Goal: Find specific page/section: Find specific page/section

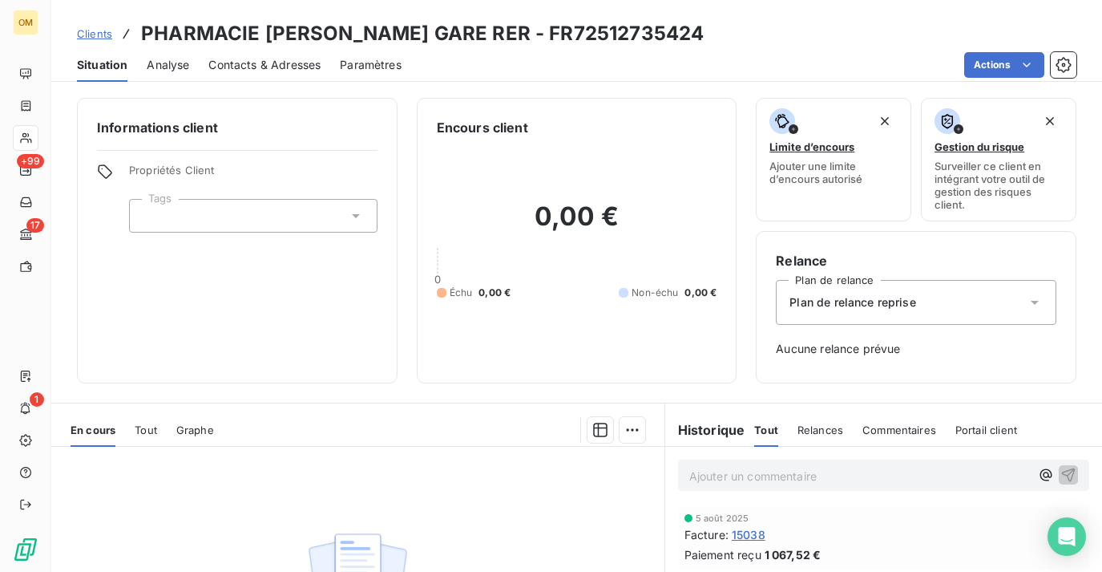
scroll to position [73, 0]
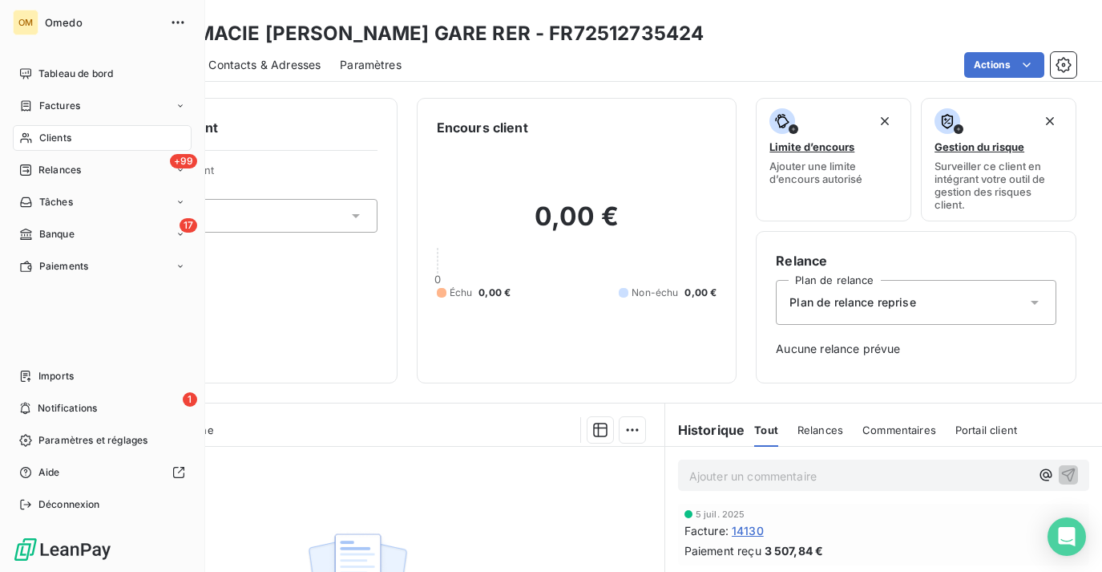
click at [62, 141] on span "Clients" at bounding box center [55, 138] width 32 height 14
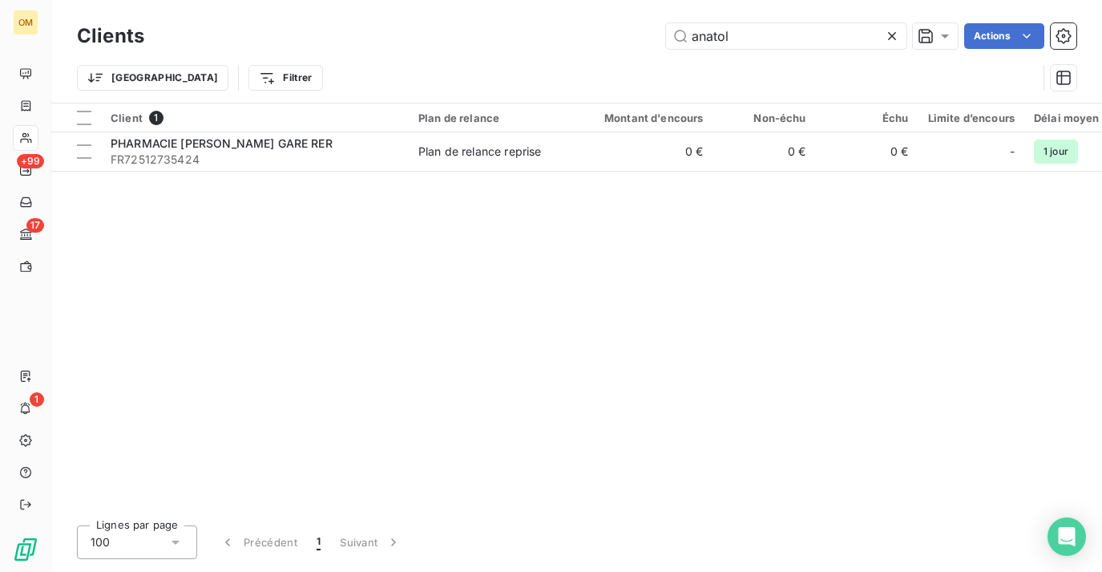
click at [887, 29] on icon at bounding box center [892, 36] width 16 height 16
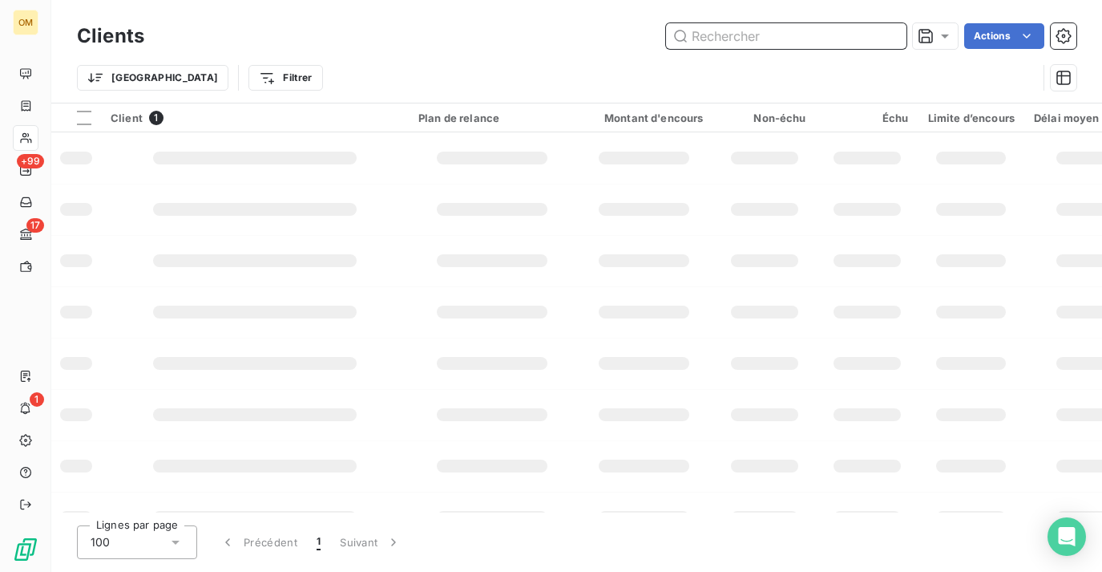
click at [850, 32] on input "text" at bounding box center [786, 36] width 240 height 26
type input "p"
type input "t"
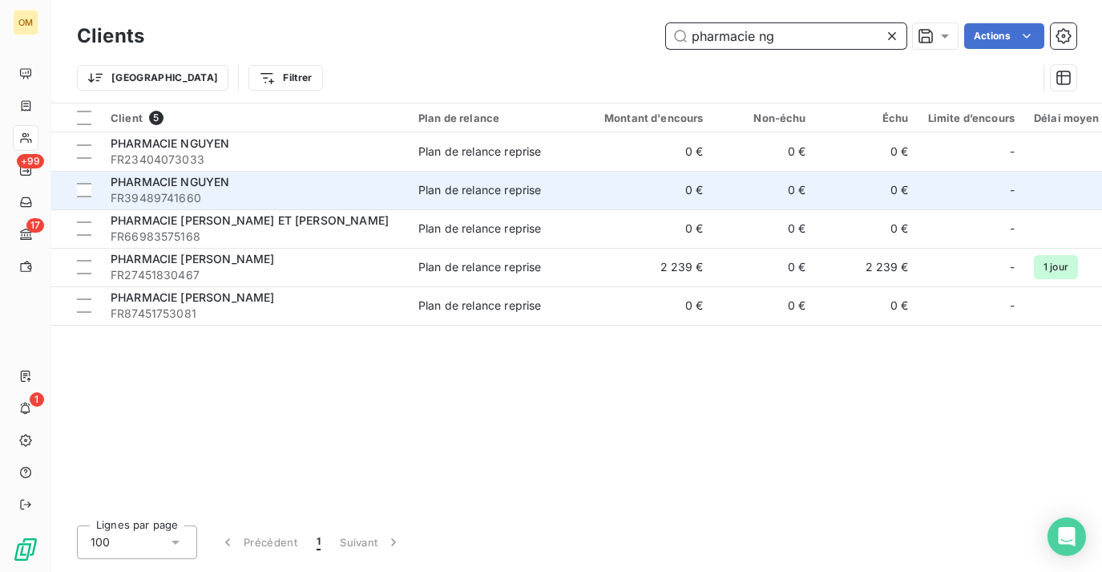
type input "pharmacie ng"
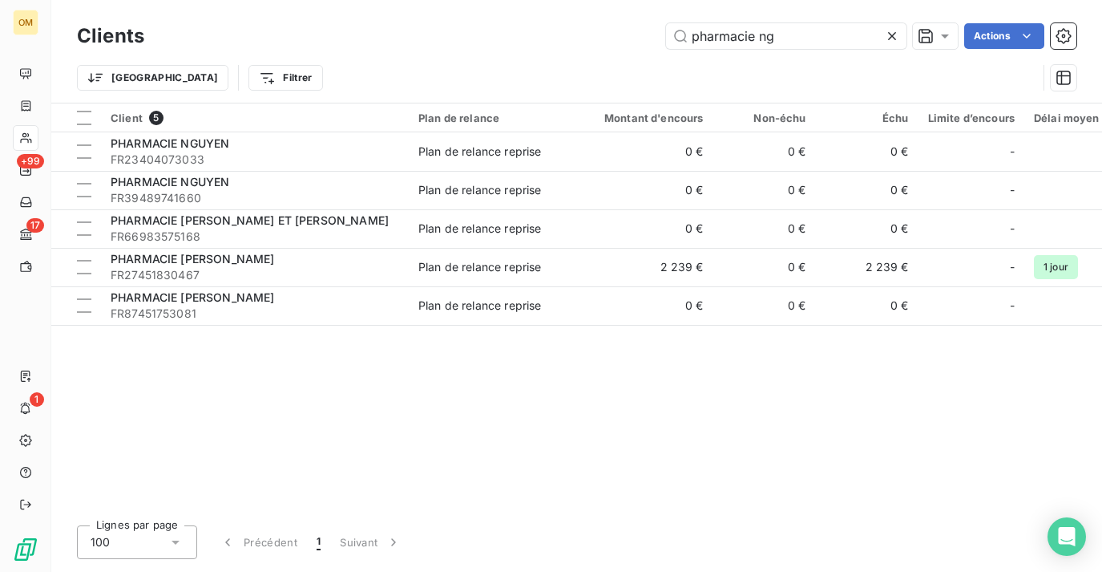
click at [895, 31] on icon at bounding box center [892, 36] width 16 height 16
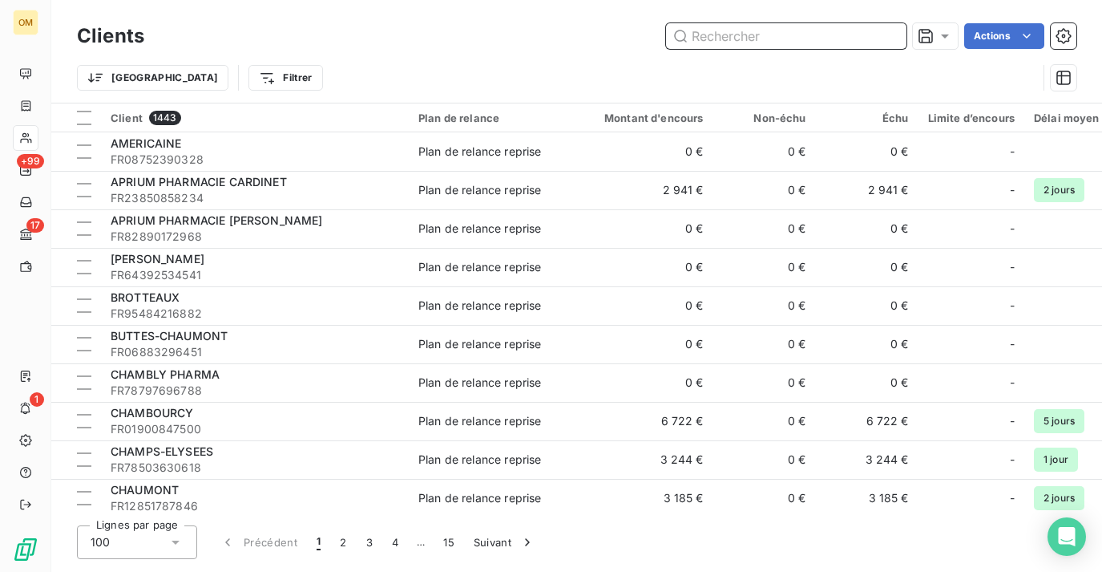
click at [849, 31] on input "text" at bounding box center [786, 36] width 240 height 26
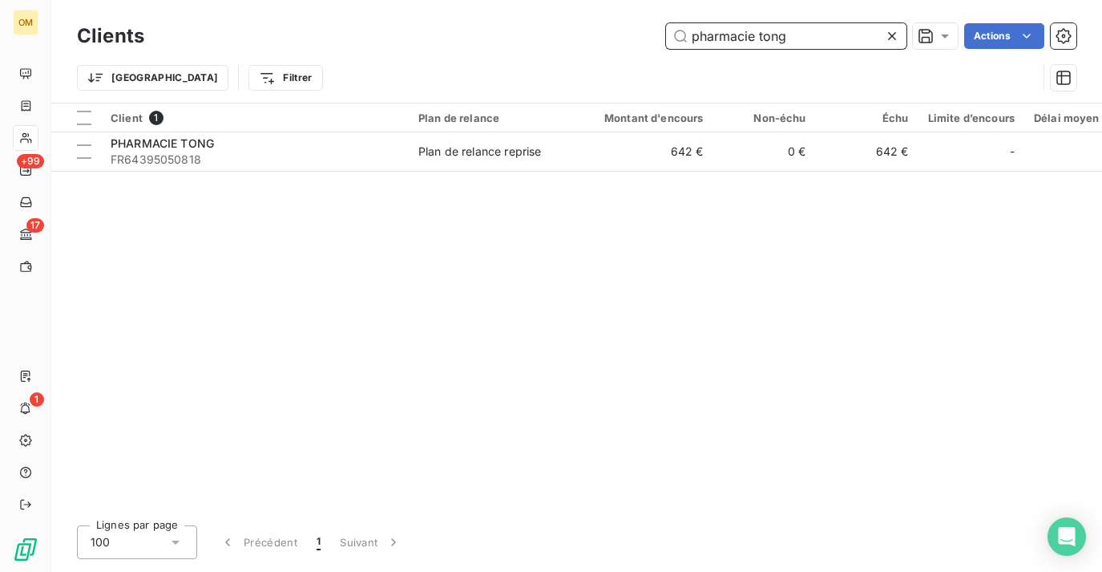
type input "pharmacie tong"
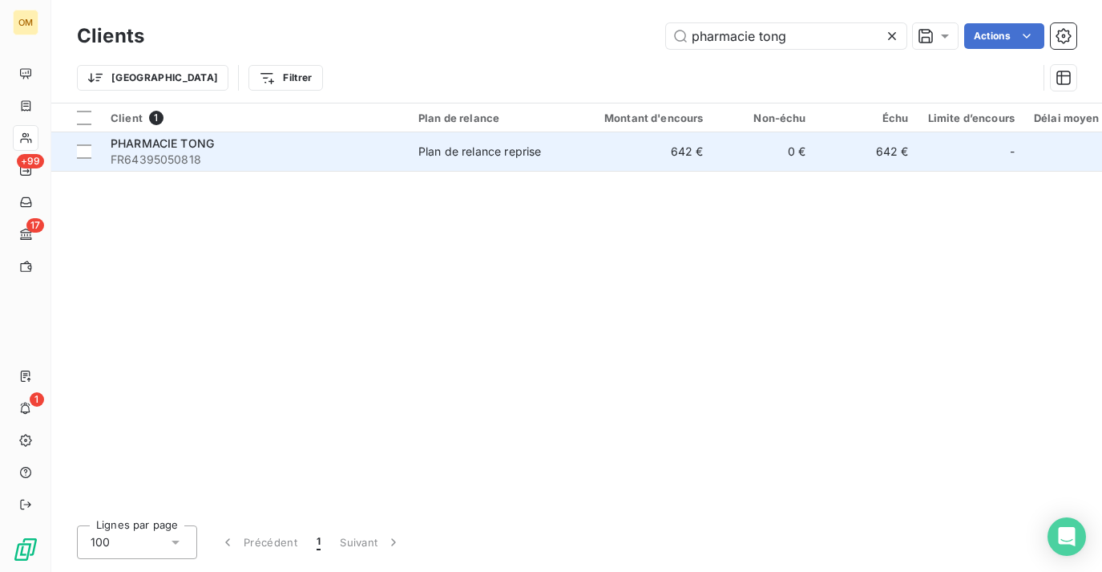
click at [694, 139] on td "642 €" at bounding box center [645, 151] width 138 height 38
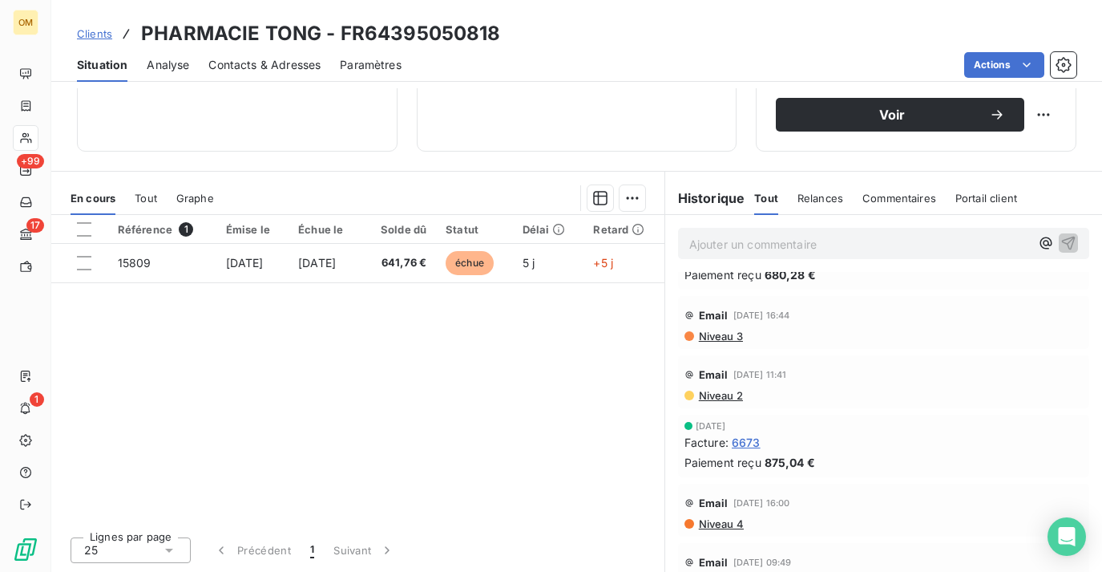
scroll to position [702, 0]
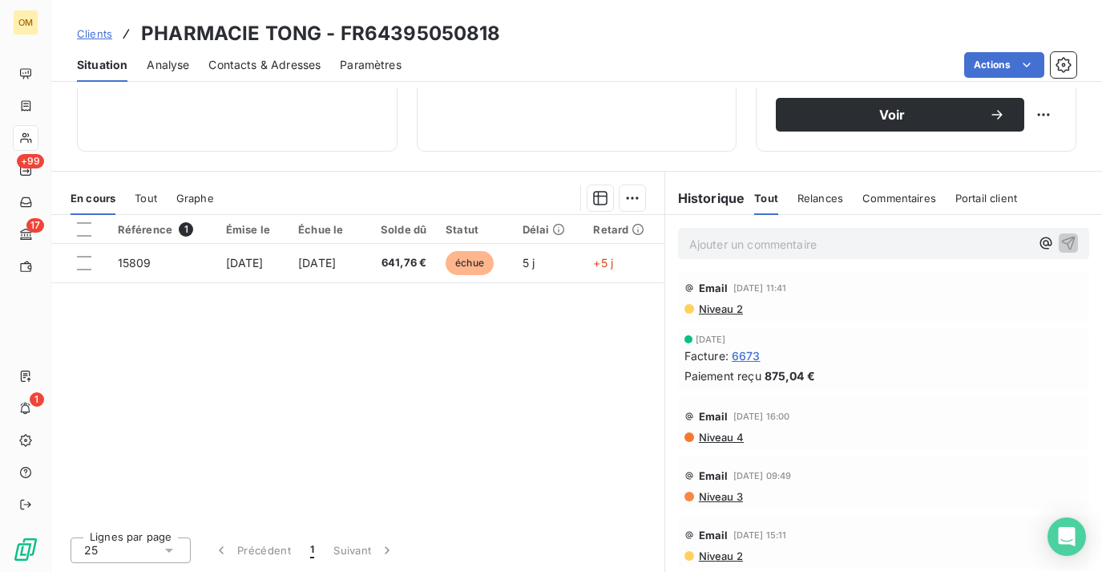
click at [141, 192] on span "Tout" at bounding box center [146, 198] width 22 height 13
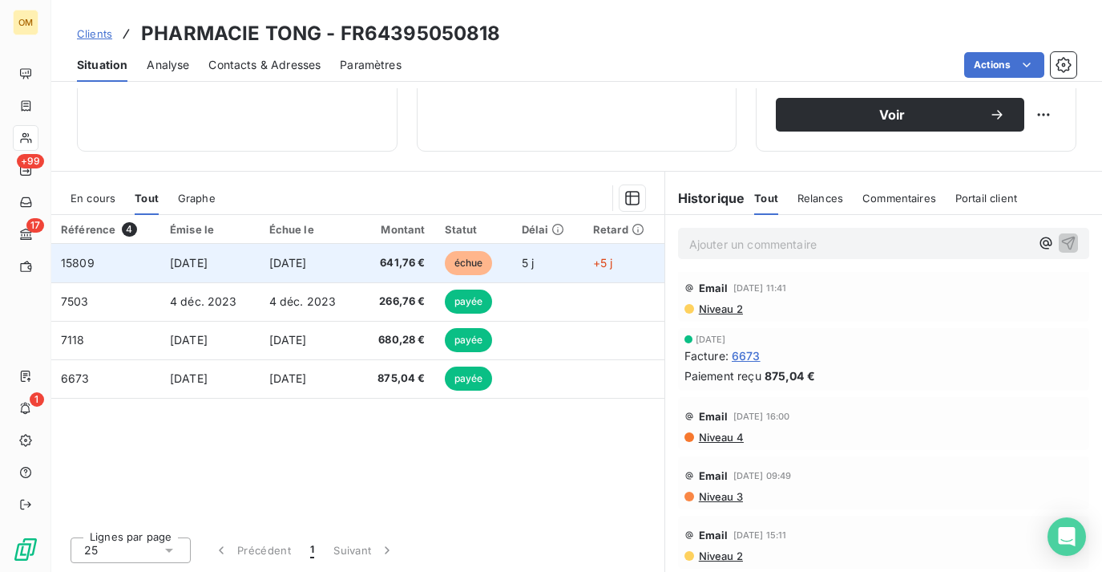
click at [327, 270] on td "[DATE]" at bounding box center [309, 263] width 99 height 38
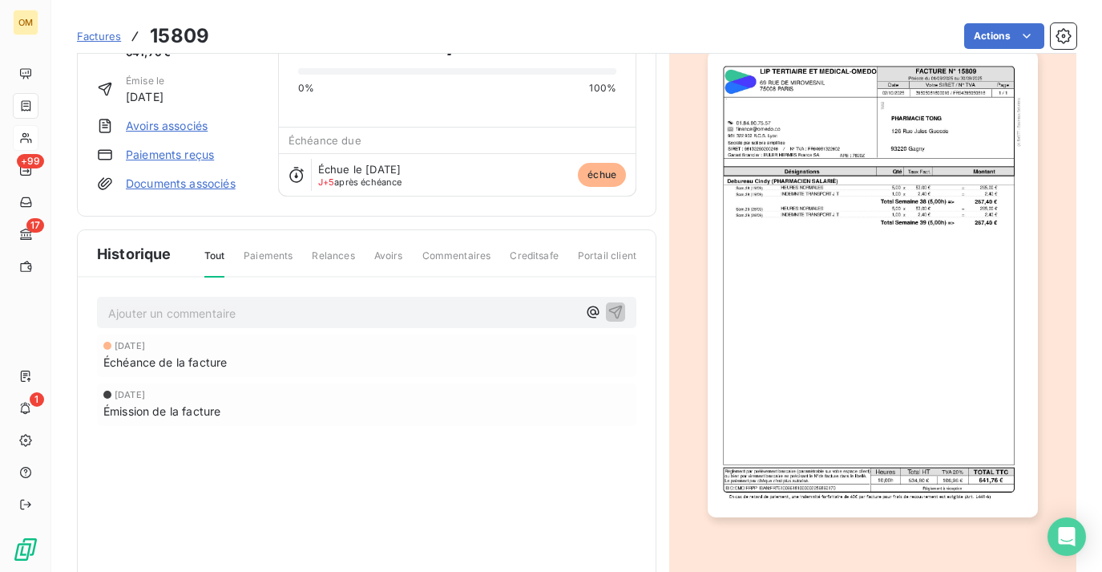
scroll to position [116, 0]
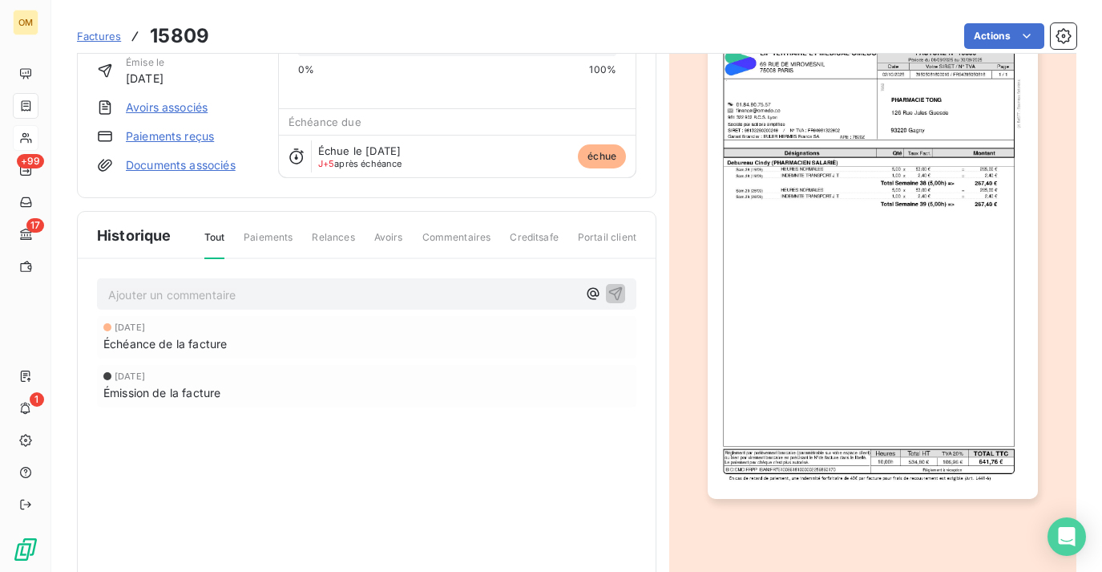
click at [858, 241] on img "button" at bounding box center [872, 265] width 329 height 466
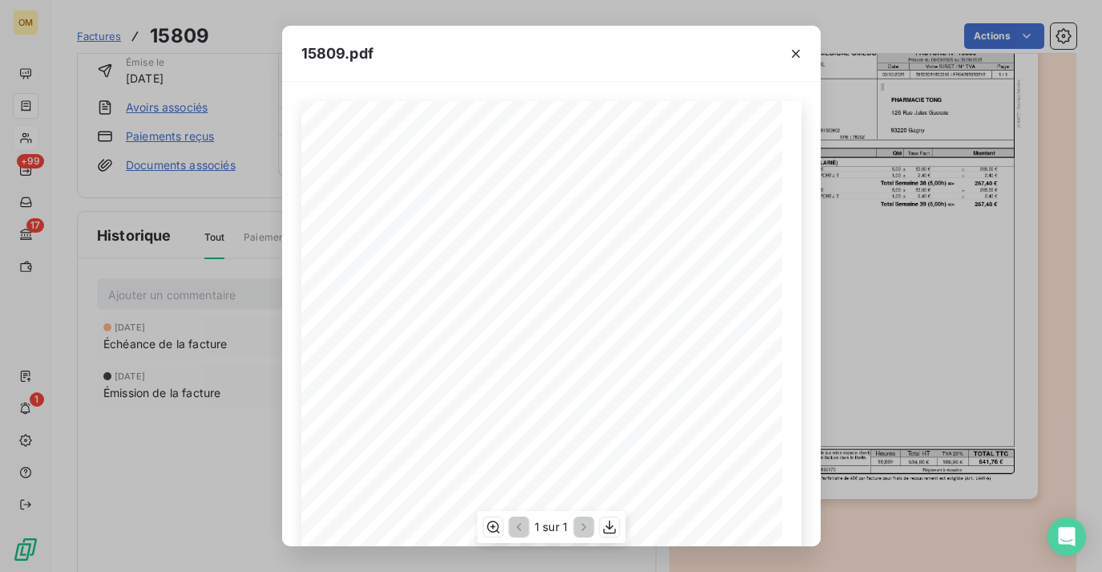
scroll to position [174, 0]
click at [615, 527] on icon "button" at bounding box center [609, 527] width 16 height 16
click at [169, 116] on div "15809.pdf FACTURE N° 15809 [STREET_ADDRESS][GEOGRAPHIC_DATA] ET MEDICAL-OMEDO D…" at bounding box center [551, 286] width 1102 height 572
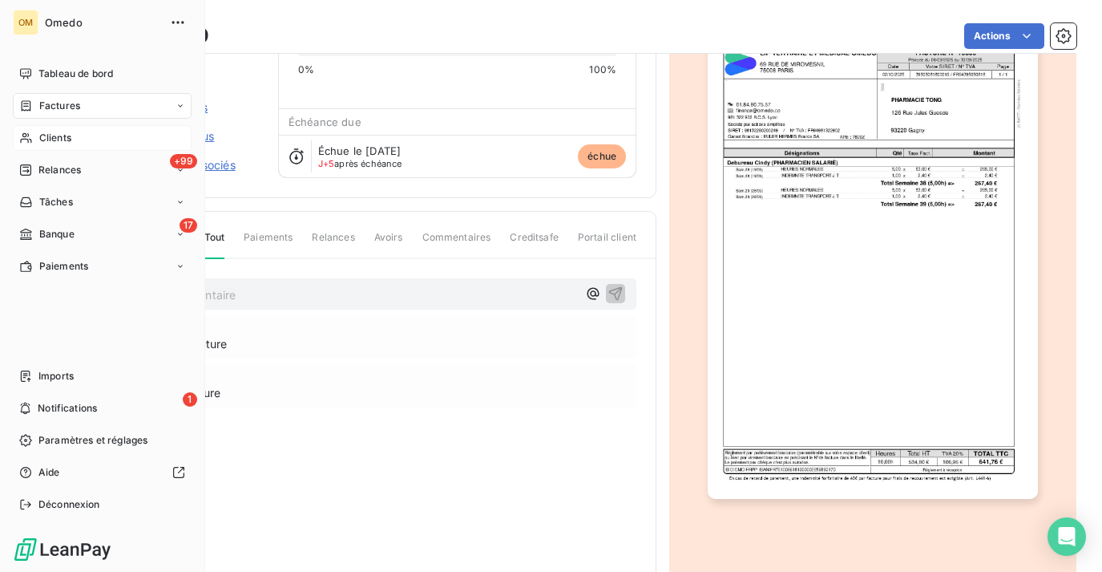
click at [42, 135] on span "Clients" at bounding box center [55, 138] width 32 height 14
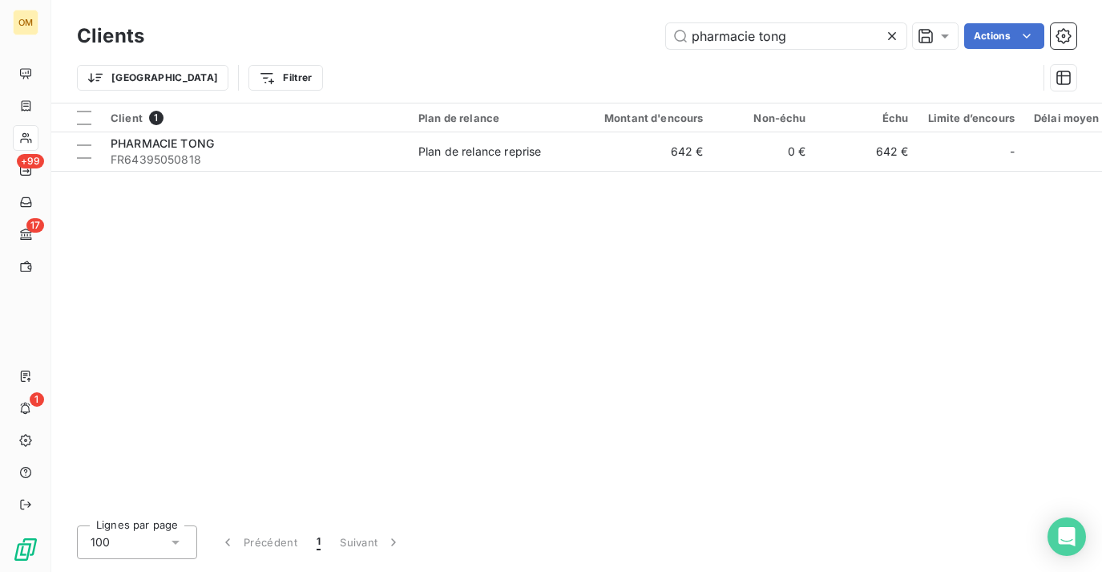
click at [889, 38] on icon at bounding box center [892, 36] width 16 height 16
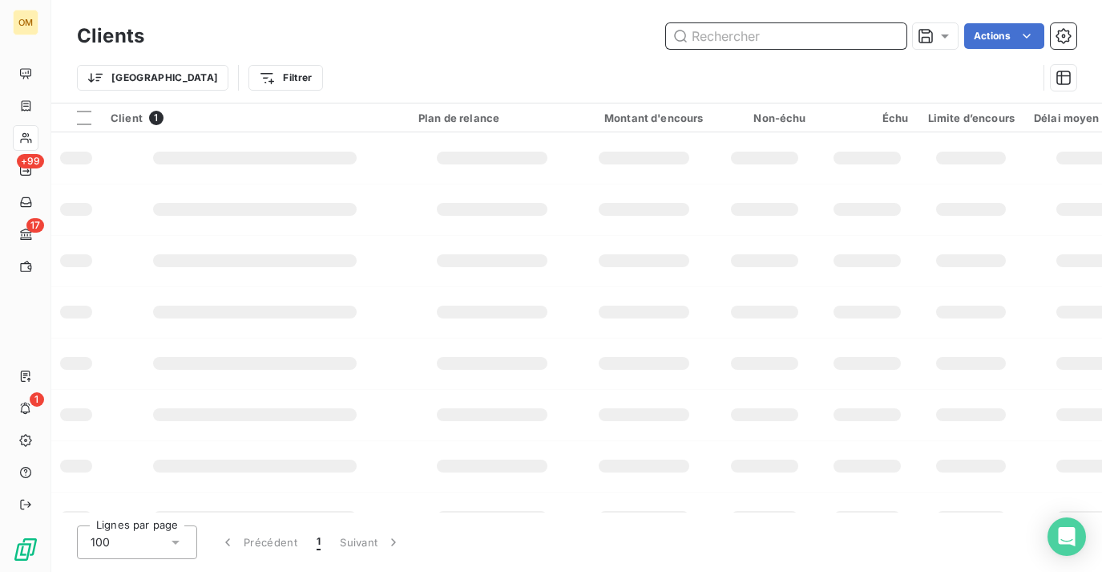
click at [822, 33] on input "text" at bounding box center [786, 36] width 240 height 26
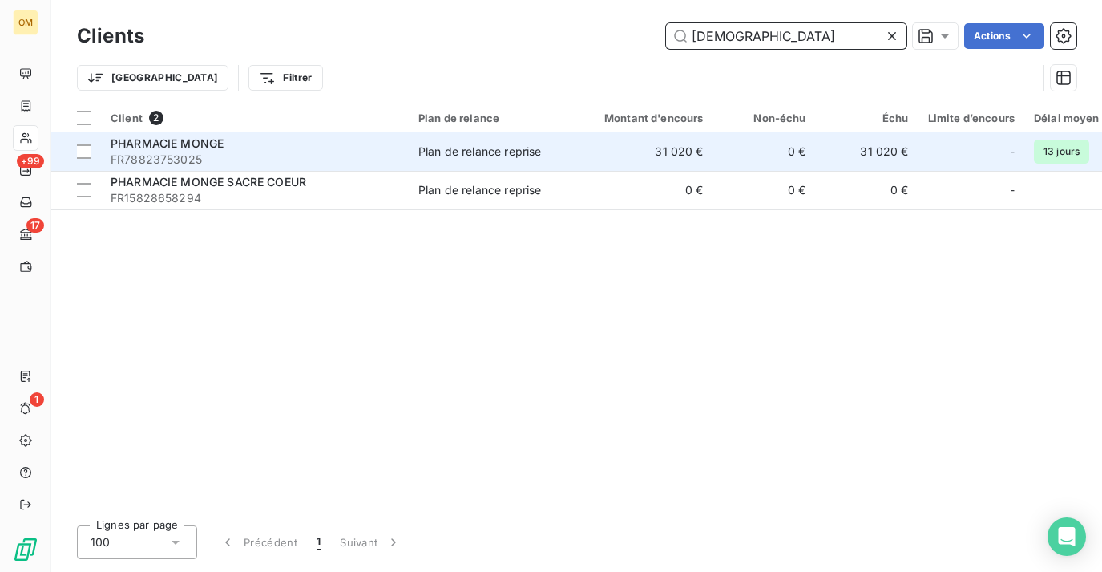
type input "[DEMOGRAPHIC_DATA]"
click at [678, 154] on td "31 020 €" at bounding box center [645, 151] width 138 height 38
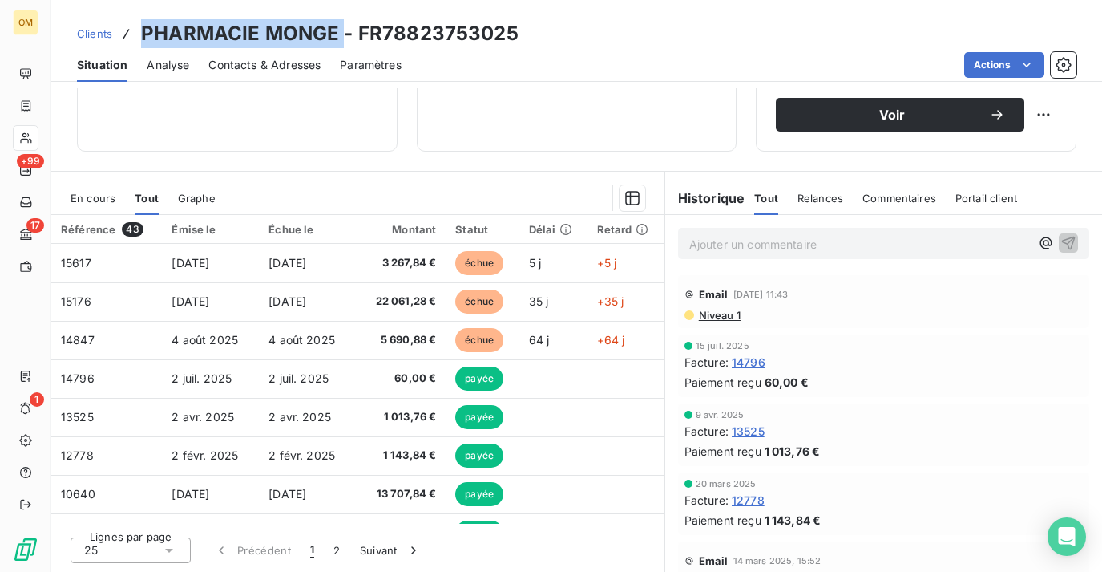
drag, startPoint x: 140, startPoint y: 34, endPoint x: 342, endPoint y: 34, distance: 202.0
click at [342, 34] on h3 "PHARMACIE MONGE - FR78823753025" at bounding box center [330, 33] width 378 height 29
copy h3 "PHARMACIE MONGE"
